Goal: Task Accomplishment & Management: Manage account settings

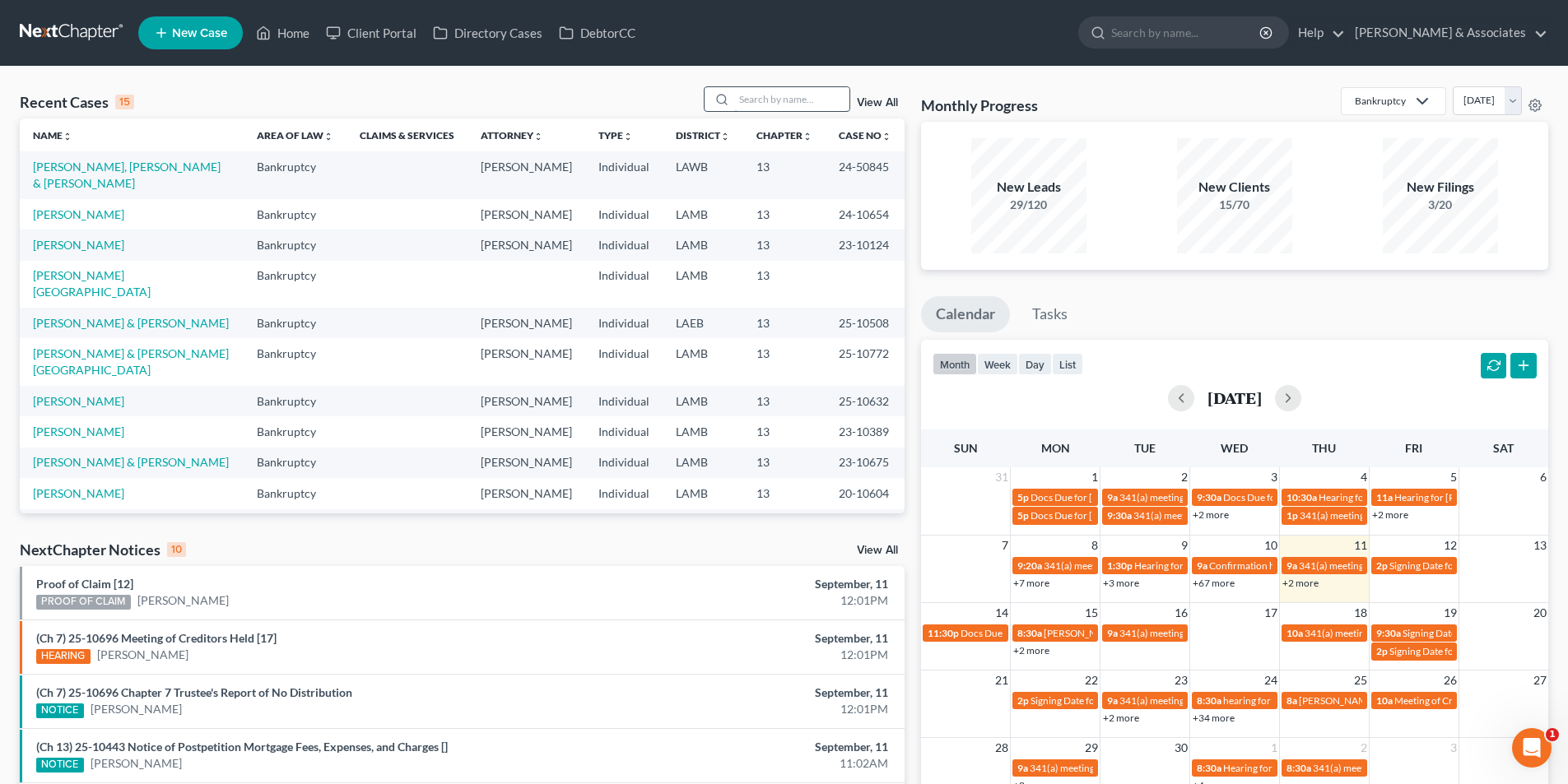
click at [804, 100] on input "search" at bounding box center [792, 98] width 115 height 24
type input "[PERSON_NAME]"
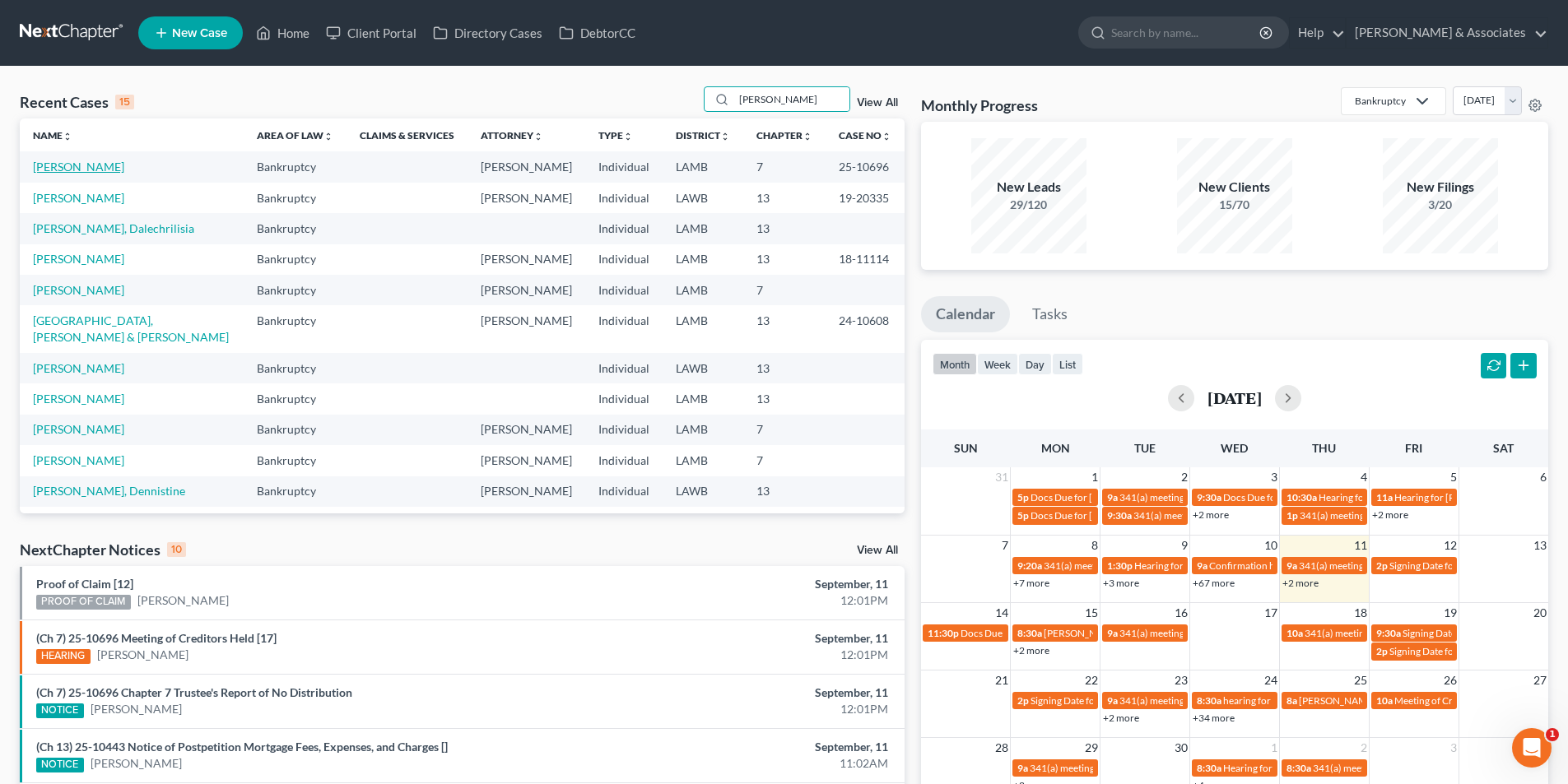
click at [83, 160] on link "[PERSON_NAME]" at bounding box center [78, 167] width 91 height 14
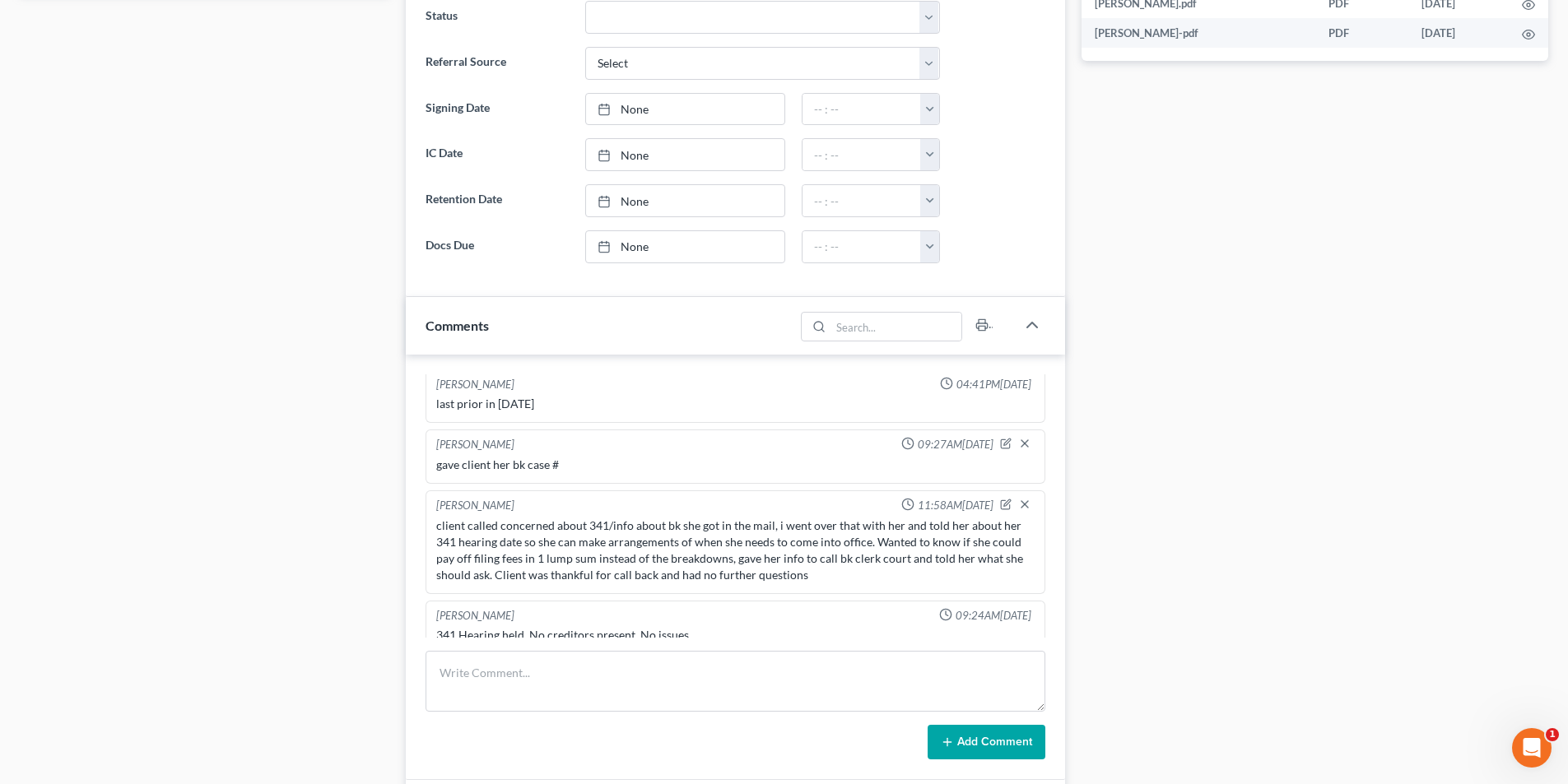
scroll to position [1065, 0]
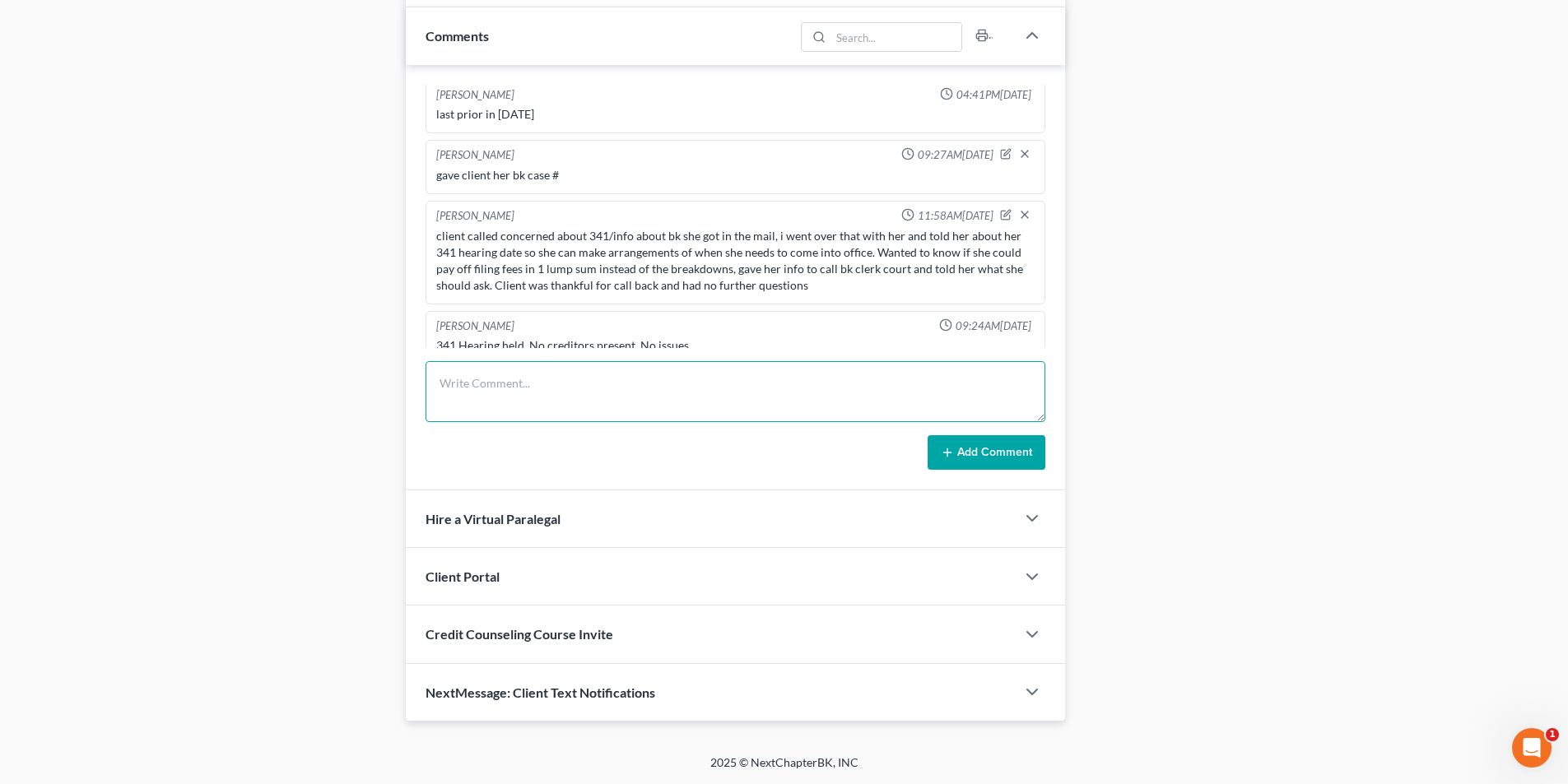
click at [668, 386] on textarea at bounding box center [735, 392] width 620 height 61
type textarea "client came in and completed 2nd course, uploaded certificate to file"
click at [1000, 437] on button "Add Comment" at bounding box center [987, 452] width 118 height 35
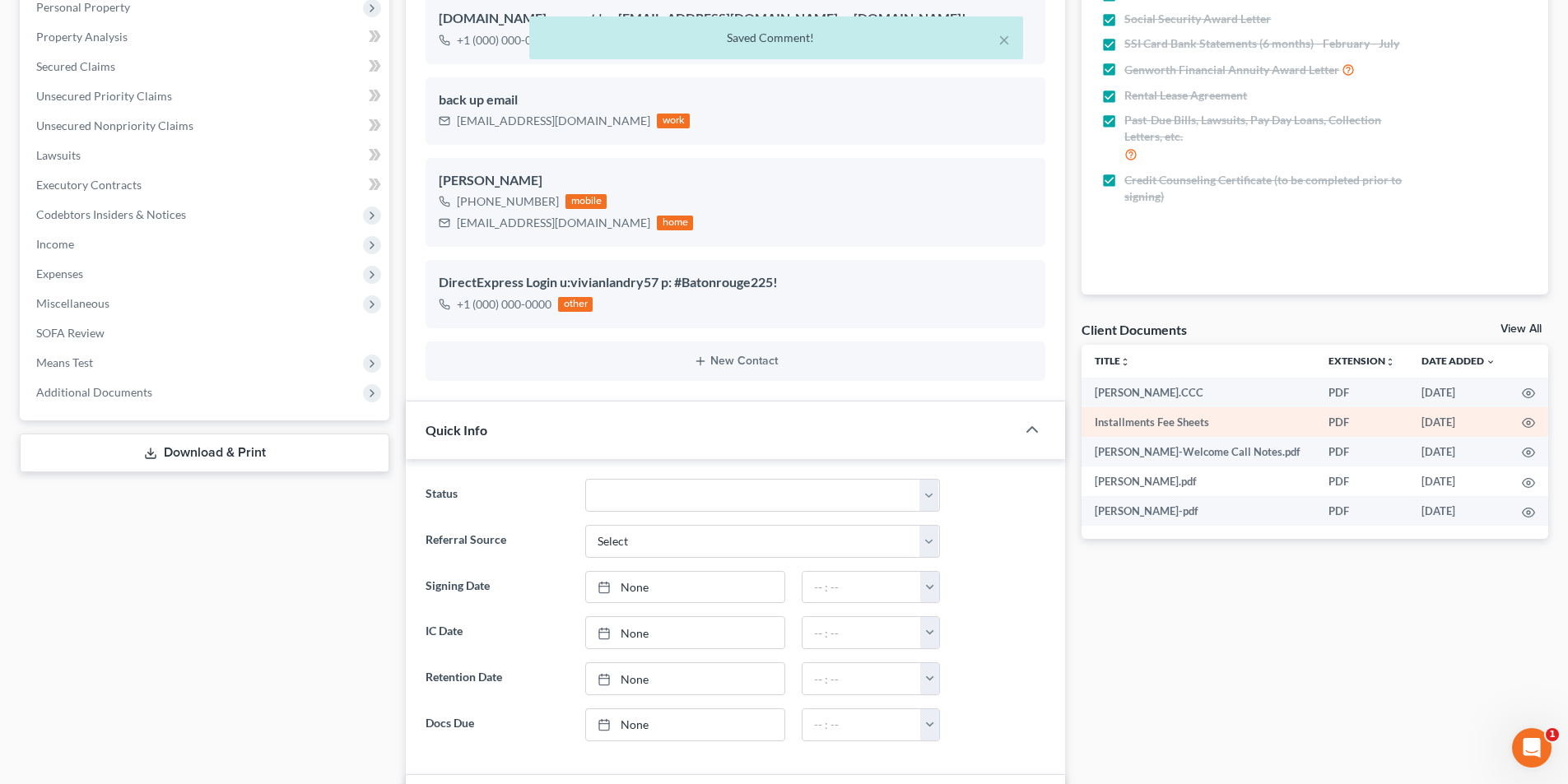
scroll to position [1327, 0]
click at [1533, 324] on link "View All" at bounding box center [1521, 329] width 41 height 12
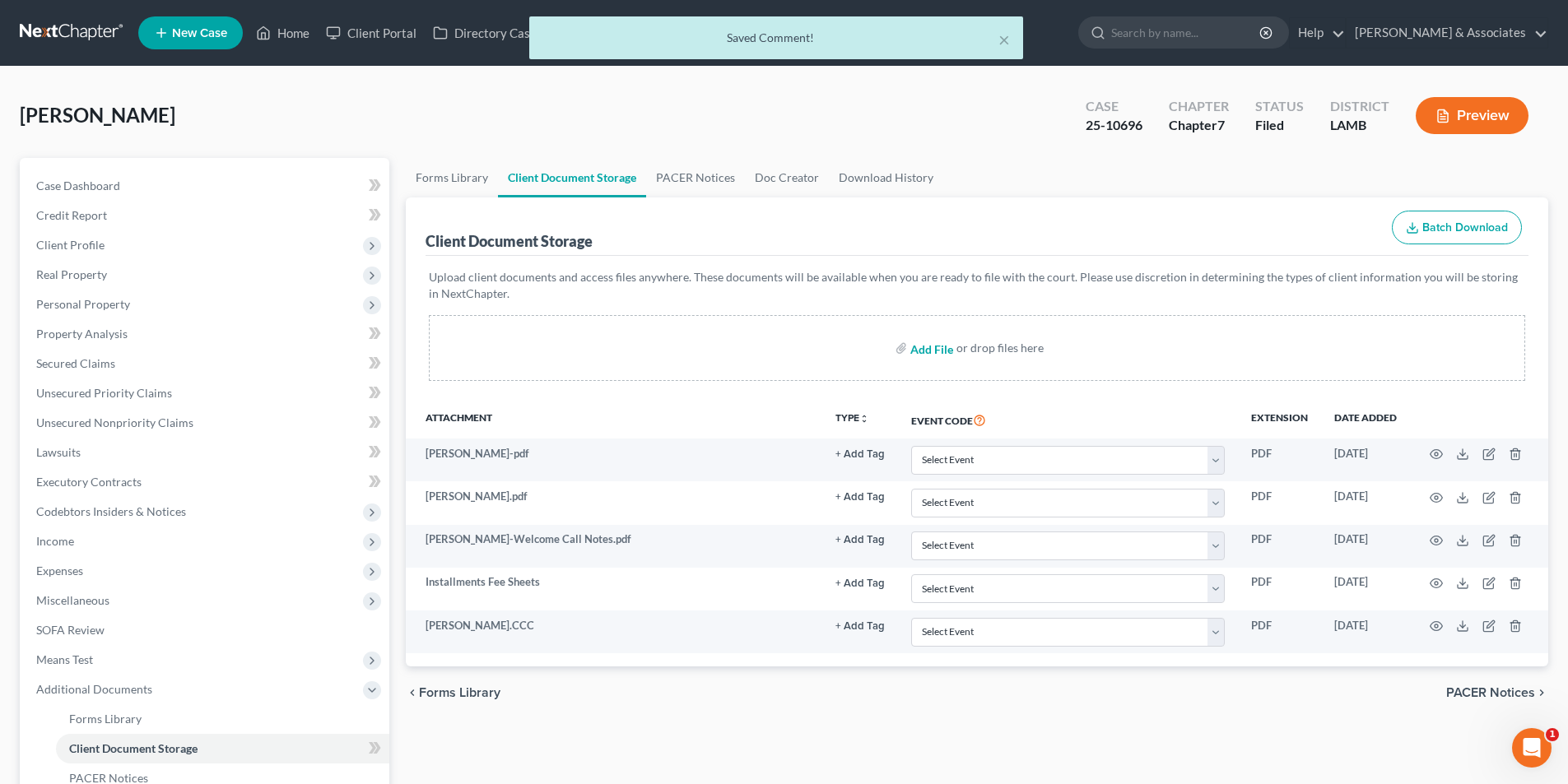
click at [922, 343] on input "file" at bounding box center [930, 347] width 40 height 29
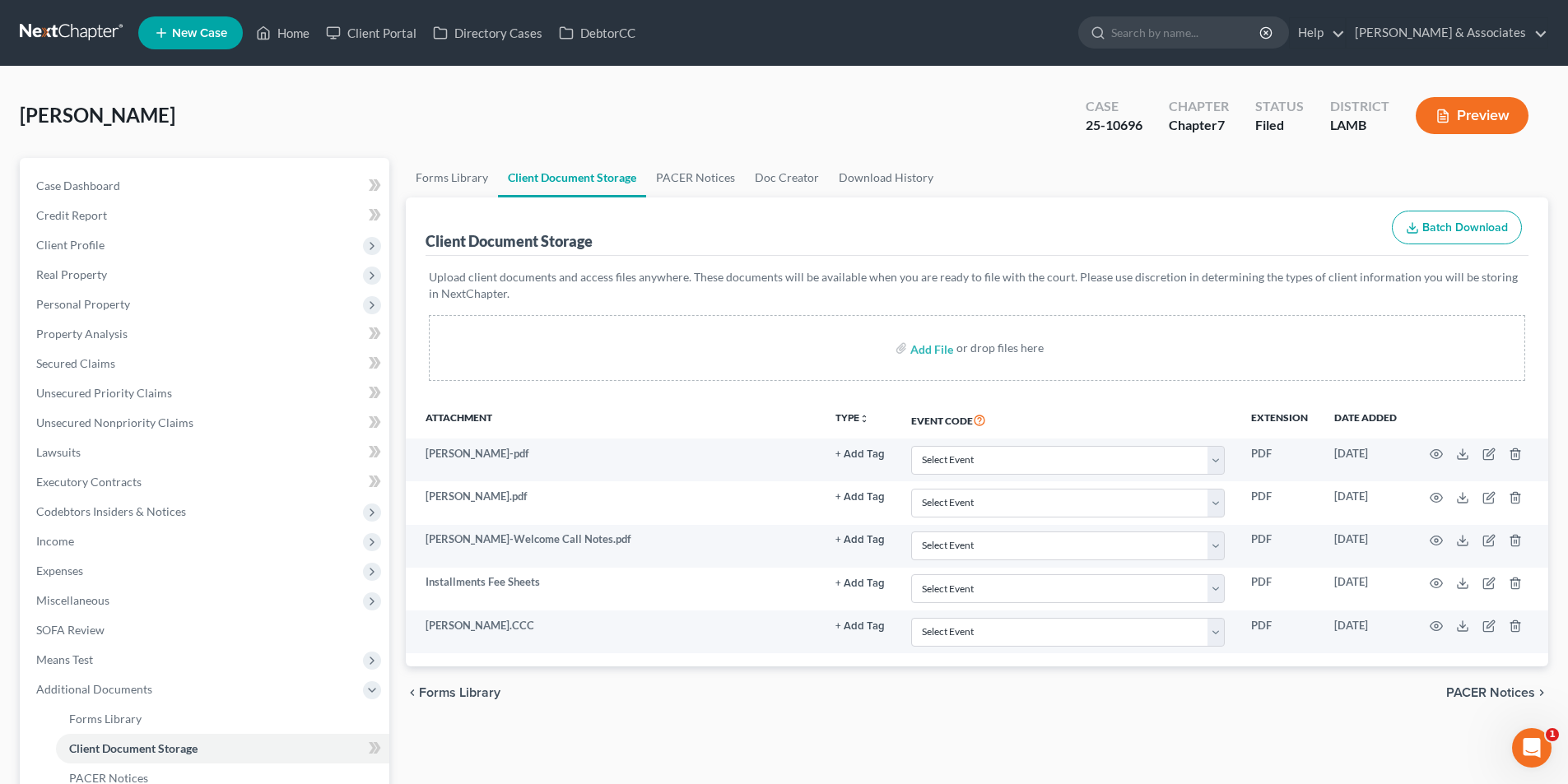
click at [910, 353] on label "Add File" at bounding box center [933, 350] width 46 height 29
click at [948, 350] on input "file" at bounding box center [930, 347] width 40 height 29
click at [926, 342] on input "file" at bounding box center [930, 347] width 40 height 29
type input "C:\fakepath\[PERSON_NAME] DEC.pdf"
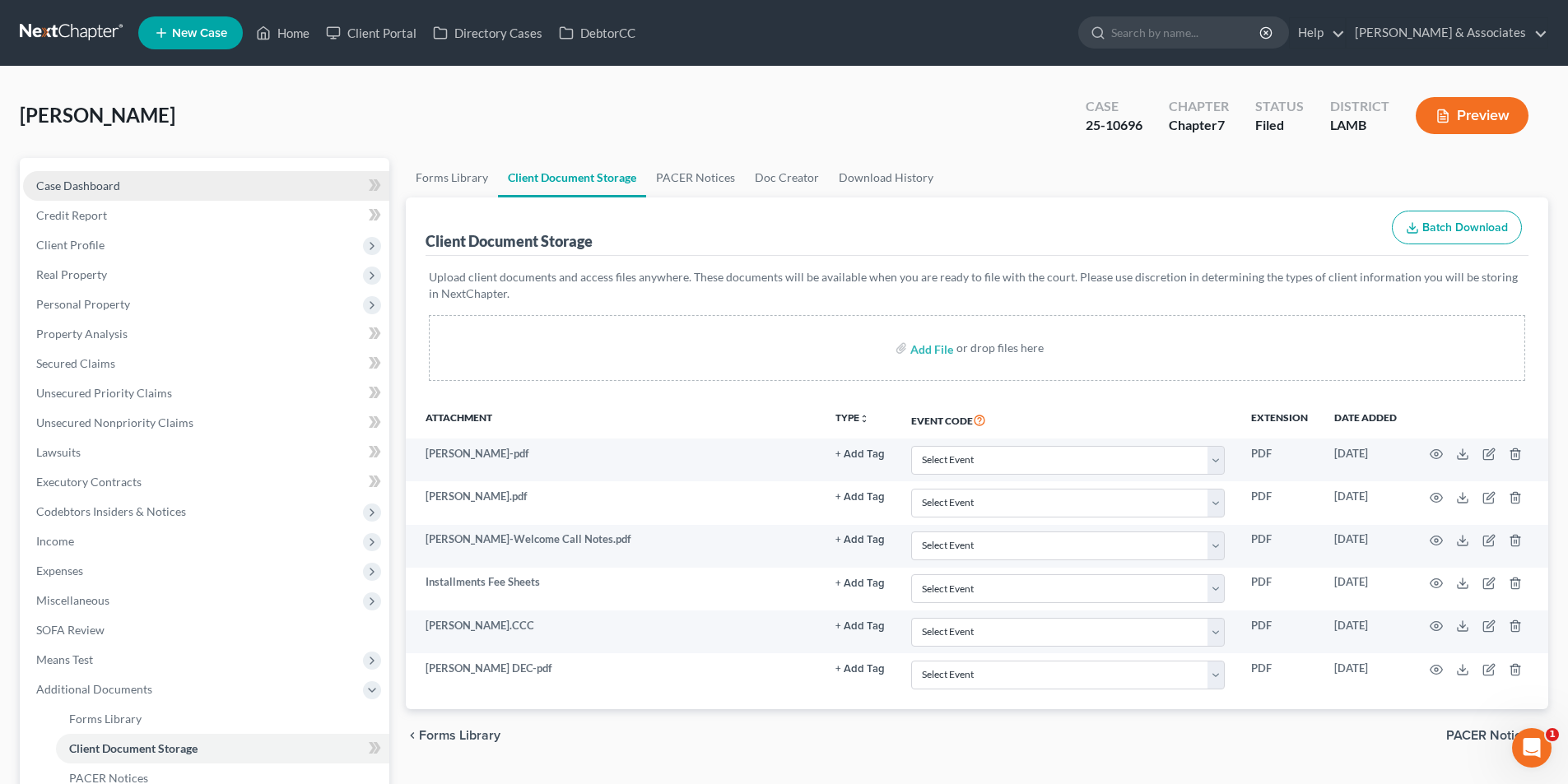
click at [179, 181] on link "Case Dashboard" at bounding box center [206, 185] width 366 height 29
select select "8"
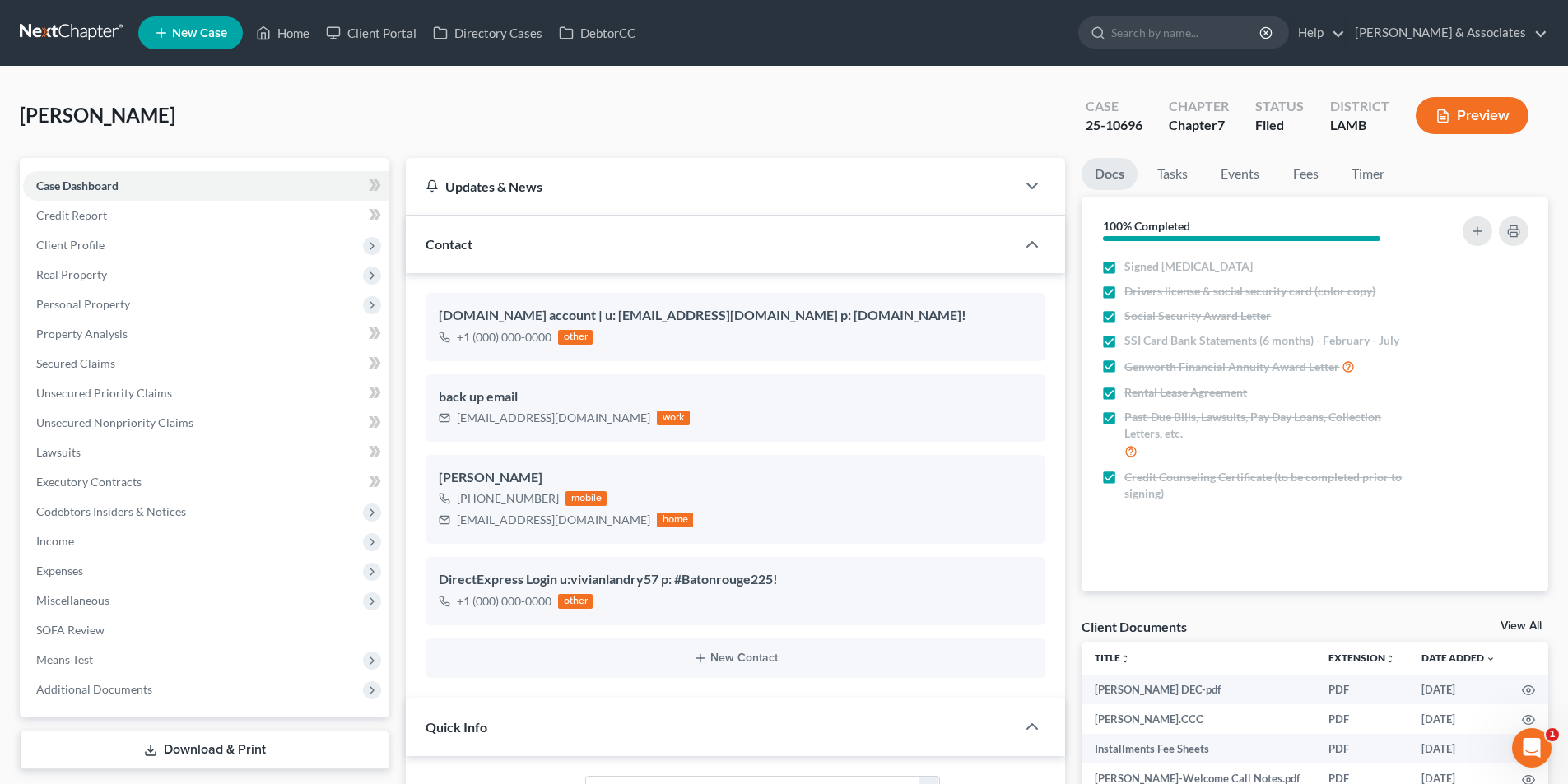
scroll to position [576, 0]
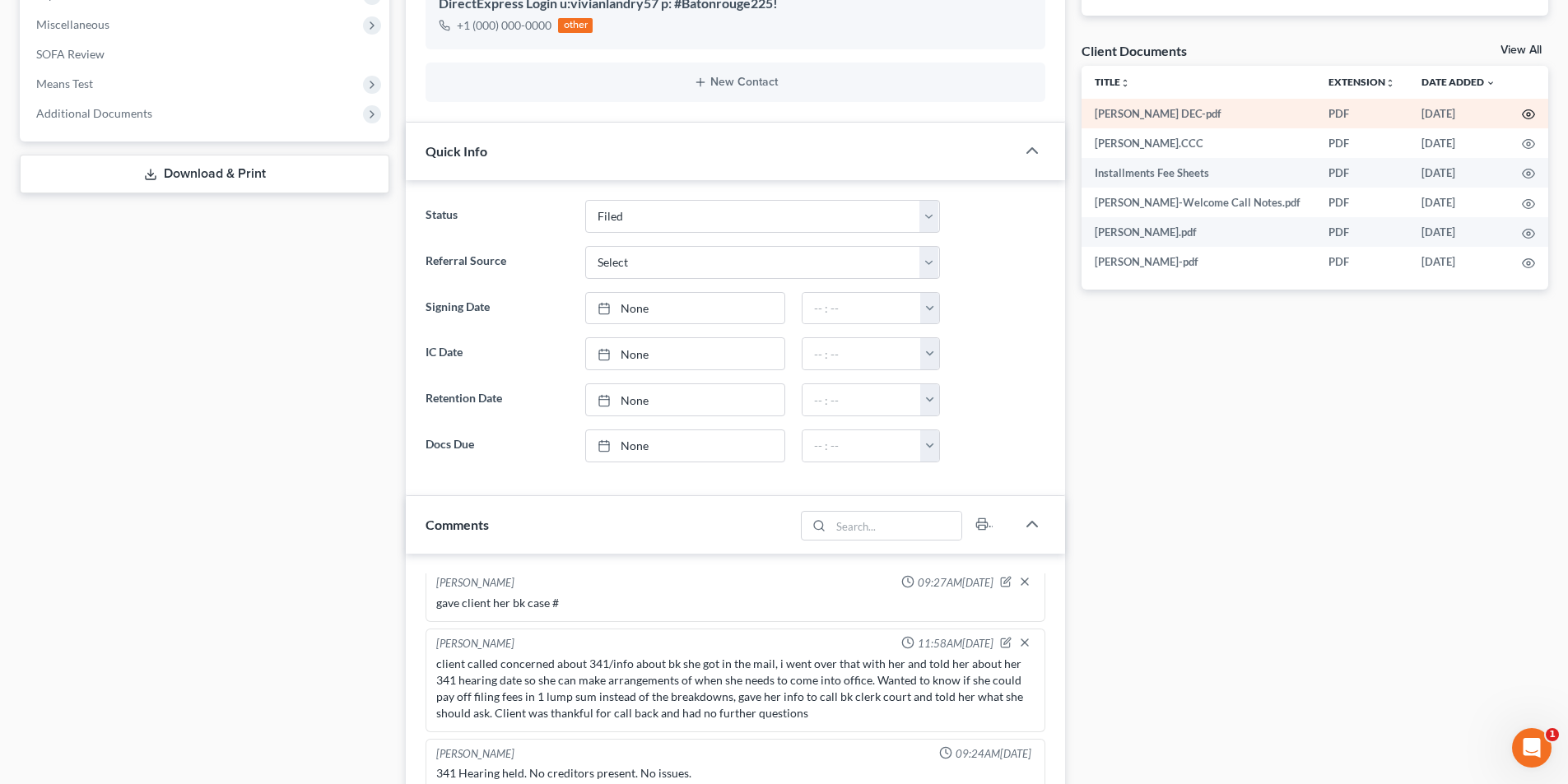
click at [1532, 117] on icon "button" at bounding box center [1528, 114] width 13 height 13
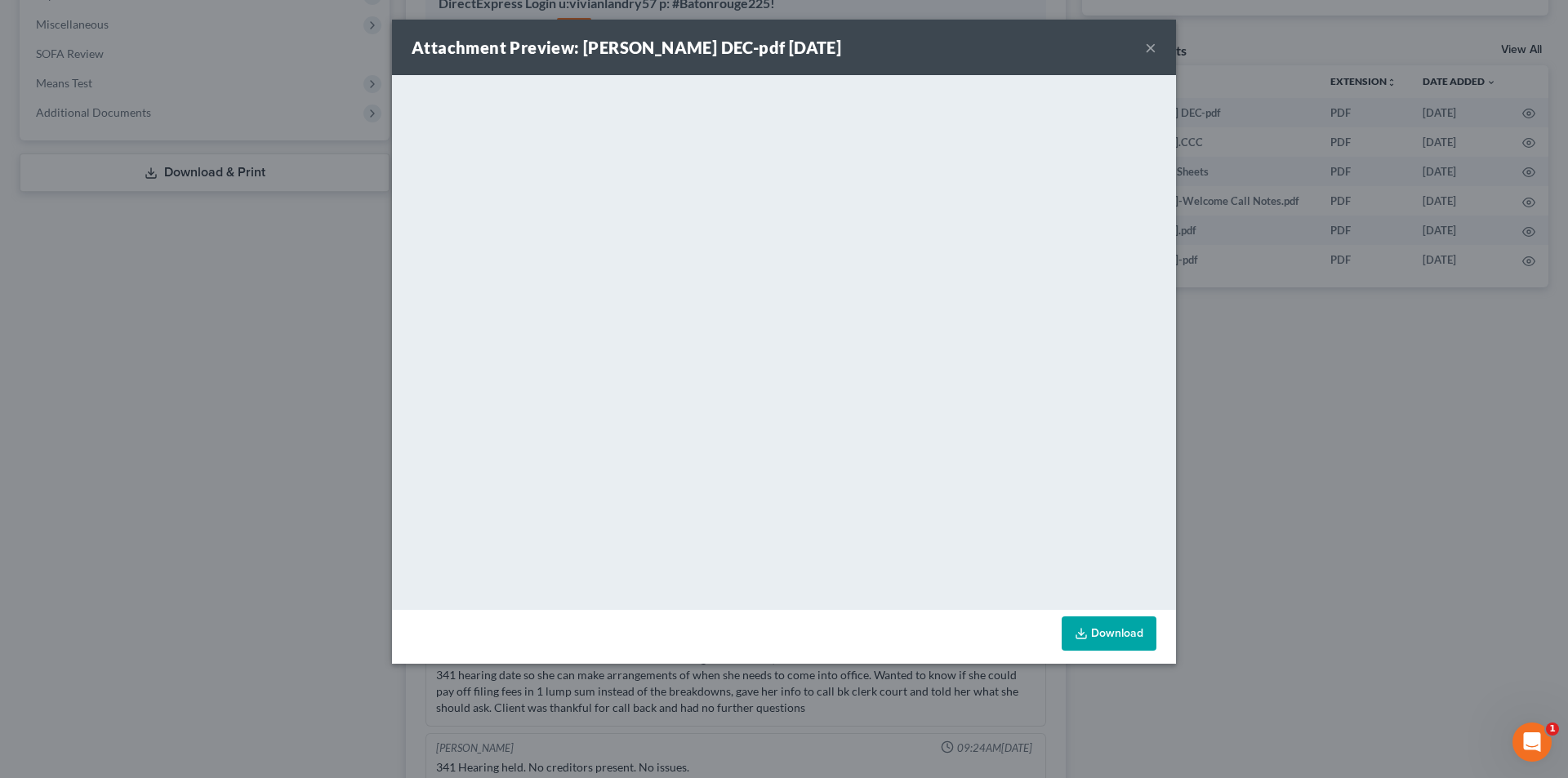
click at [1155, 47] on button "×" at bounding box center [1150, 47] width 11 height 19
